Goal: Transaction & Acquisition: Book appointment/travel/reservation

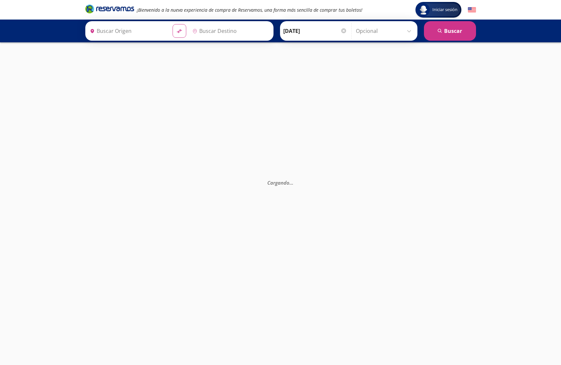
type input "[GEOGRAPHIC_DATA], [GEOGRAPHIC_DATA]"
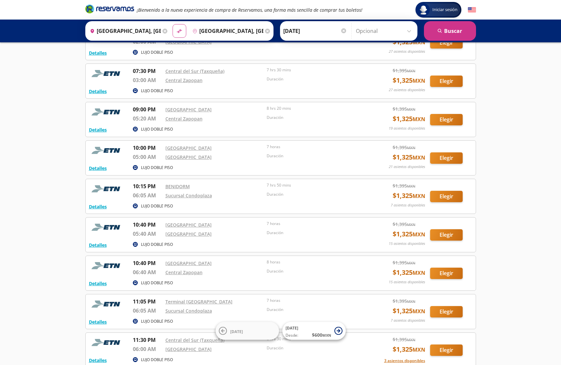
scroll to position [175, 0]
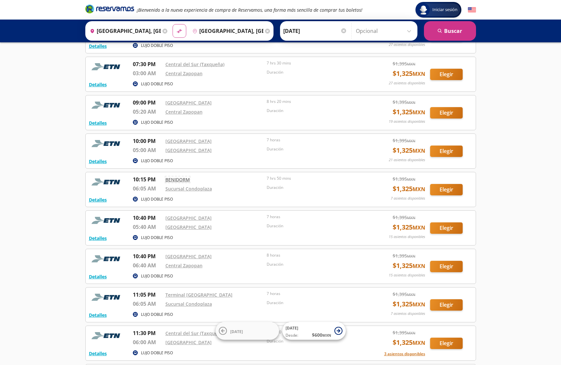
click at [181, 179] on link "BENIDORM" at bounding box center [178, 180] width 24 height 6
click at [443, 187] on button "Elegir" at bounding box center [446, 189] width 33 height 11
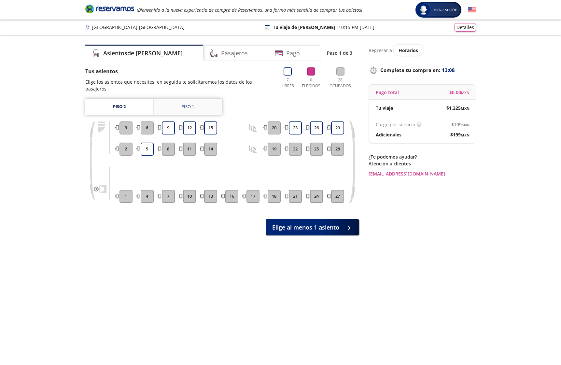
click at [197, 99] on link "Piso 1" at bounding box center [188, 107] width 68 height 16
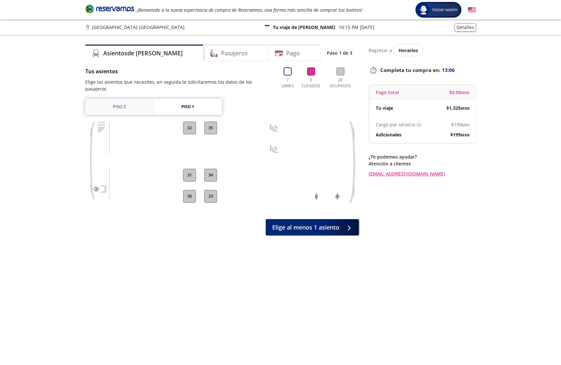
click at [135, 99] on link "Piso 2" at bounding box center [119, 107] width 68 height 16
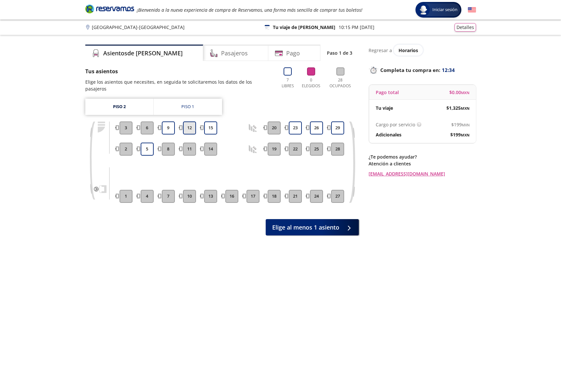
click at [187, 122] on button "12" at bounding box center [189, 128] width 13 height 13
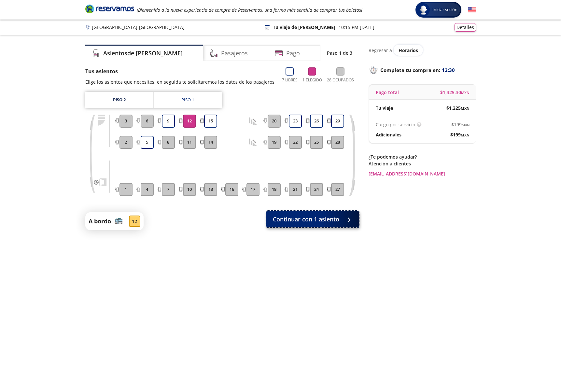
click at [317, 222] on span "Continuar con 1 asiento" at bounding box center [306, 219] width 66 height 9
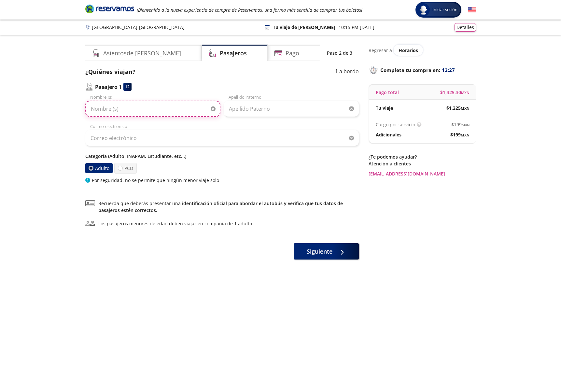
click at [125, 110] on input "Nombre (s)" at bounding box center [152, 109] width 135 height 16
type input "[PERSON_NAME]"
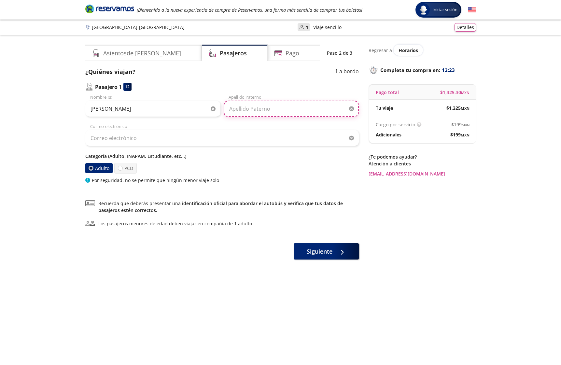
click at [263, 109] on input "Apellido Paterno" at bounding box center [291, 109] width 135 height 16
type input "[PERSON_NAME]"
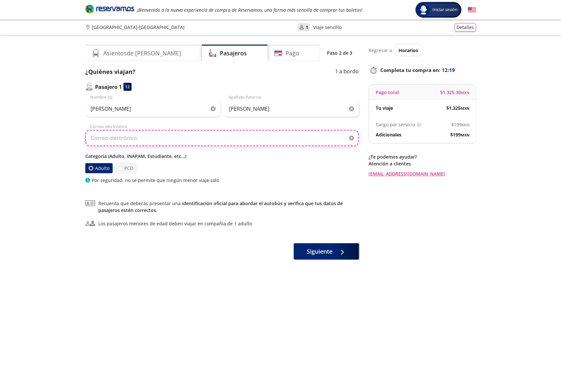
click at [211, 135] on input "Correo electrónico" at bounding box center [222, 138] width 274 height 16
type input "[EMAIL_ADDRESS][PERSON_NAME][DOMAIN_NAME]"
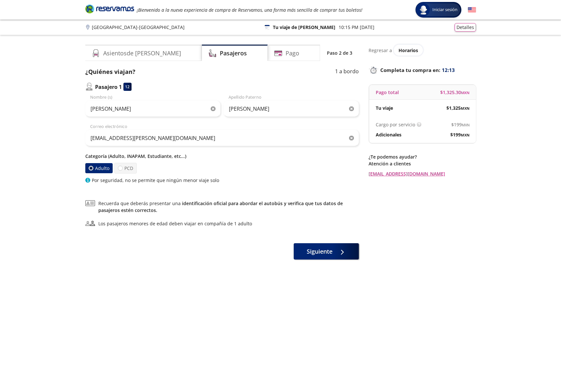
click at [159, 271] on div "Asientos de [PERSON_NAME] Pago Paso 2 de 3 ¿Quiénes viajan? 1 a bordo Pasajero …" at bounding box center [222, 200] width 274 height 311
click at [329, 250] on span "Siguiente" at bounding box center [320, 250] width 26 height 9
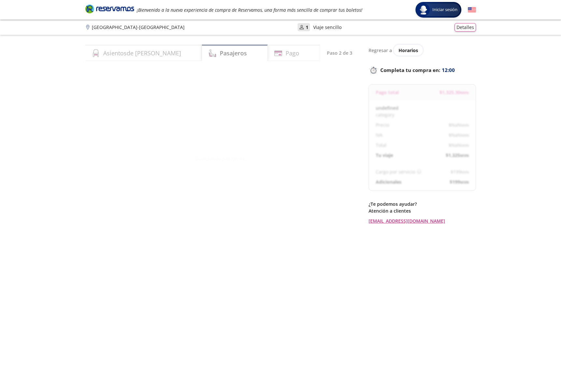
select select "MX"
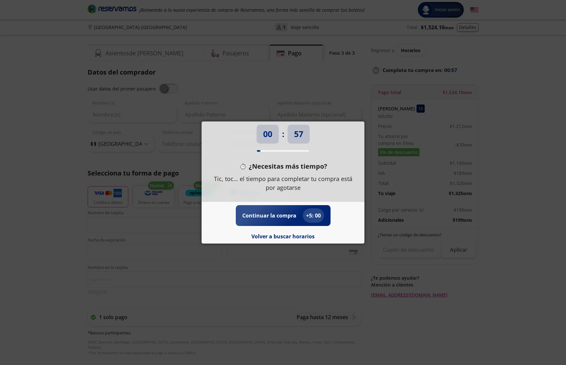
click at [280, 240] on div "Continuar la compra + 5 : 00 Volver a buscar horarios" at bounding box center [283, 223] width 163 height 42
click at [282, 237] on button "Volver a buscar horarios" at bounding box center [283, 237] width 63 height 8
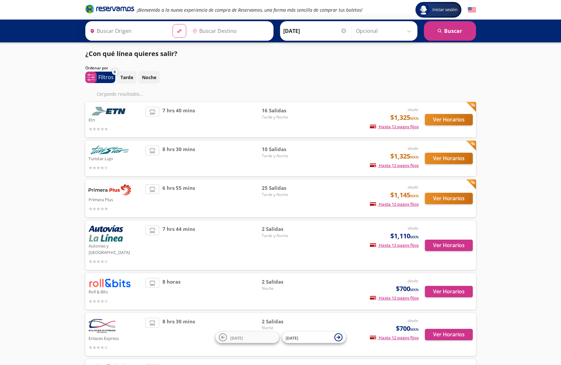
type input "[GEOGRAPHIC_DATA], [GEOGRAPHIC_DATA]"
